Goal: Find specific page/section: Find specific page/section

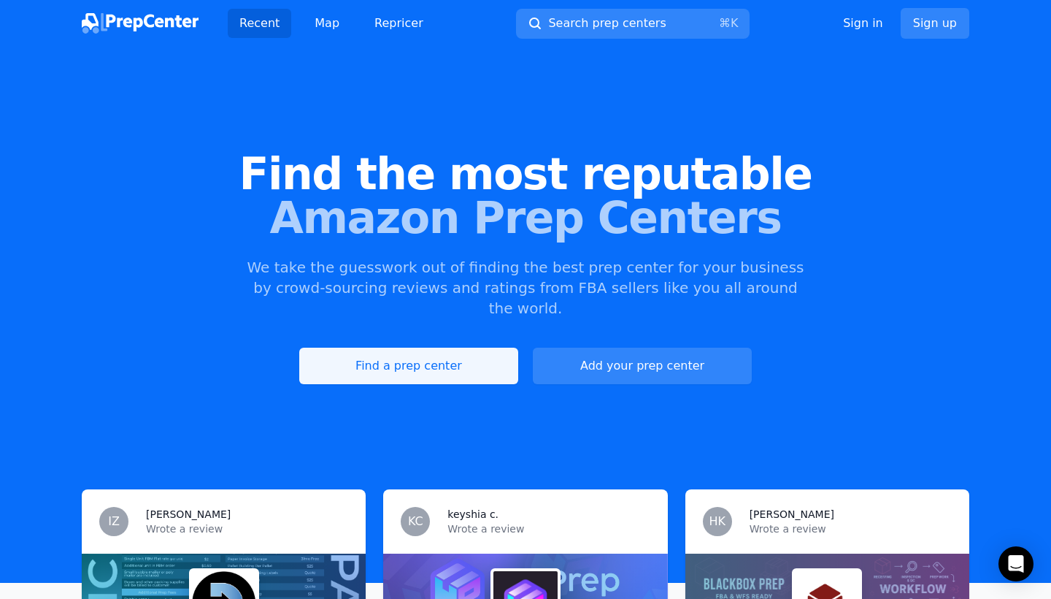
click at [450, 349] on link "Find a prep center" at bounding box center [408, 365] width 219 height 36
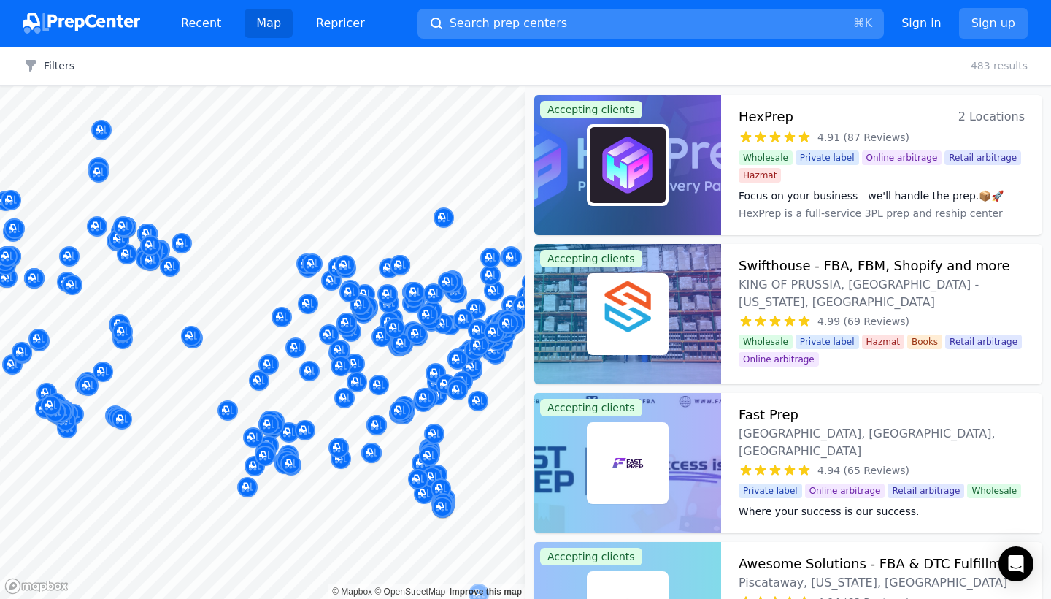
click at [596, 22] on button "Search prep centers ⌘ K" at bounding box center [651, 24] width 466 height 30
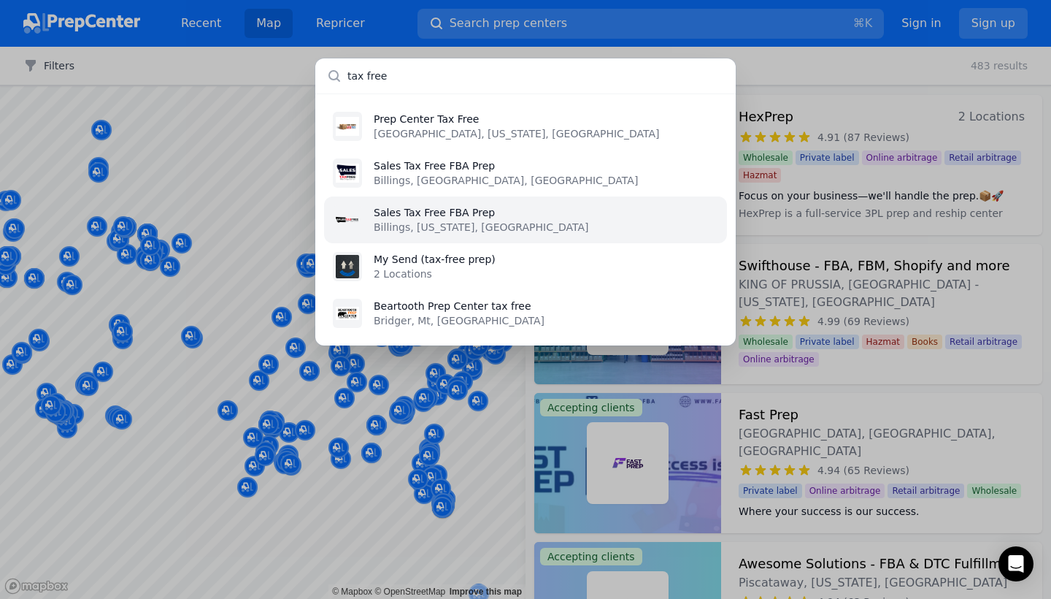
type input "tax free"
click at [450, 226] on p "Billings, [US_STATE], [GEOGRAPHIC_DATA]" at bounding box center [481, 227] width 215 height 15
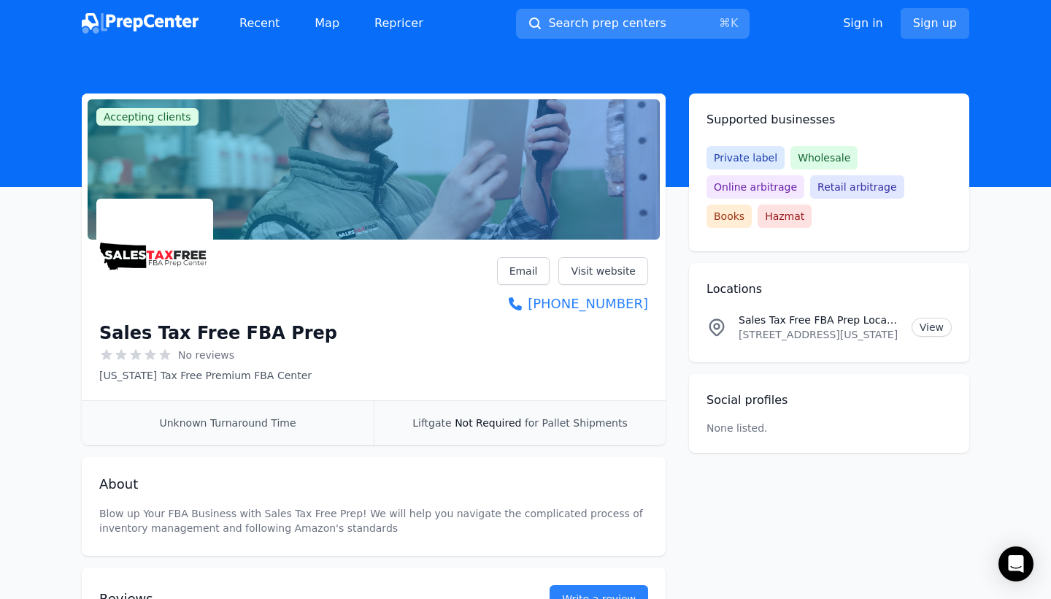
click at [662, 23] on button "Search prep centers ⌘ K" at bounding box center [633, 24] width 234 height 30
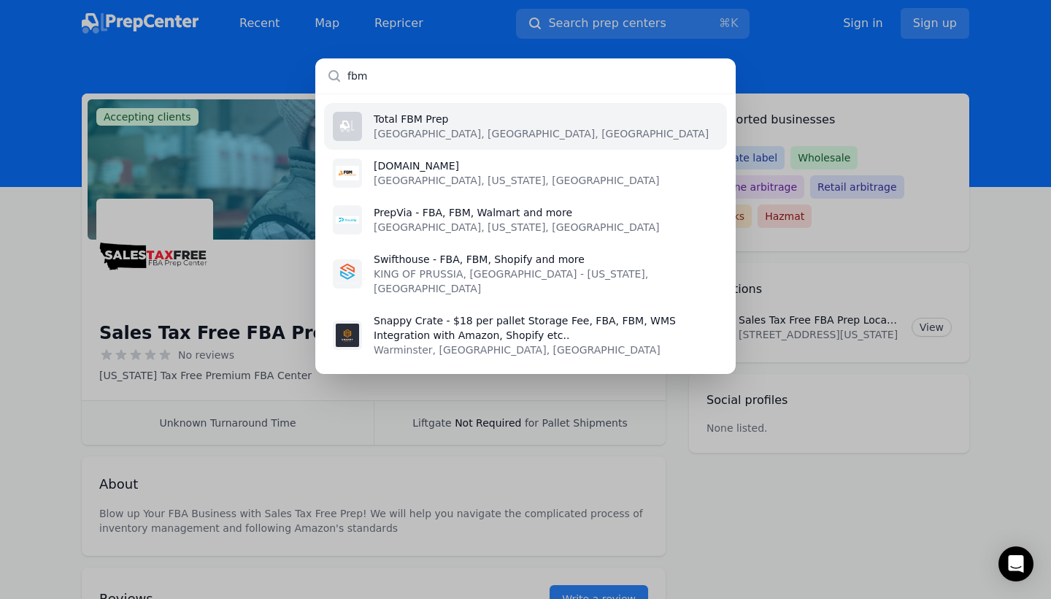
type input "fbm"
click at [449, 136] on li "Total FBM Prep [GEOGRAPHIC_DATA], [GEOGRAPHIC_DATA], [GEOGRAPHIC_DATA]" at bounding box center [525, 126] width 403 height 47
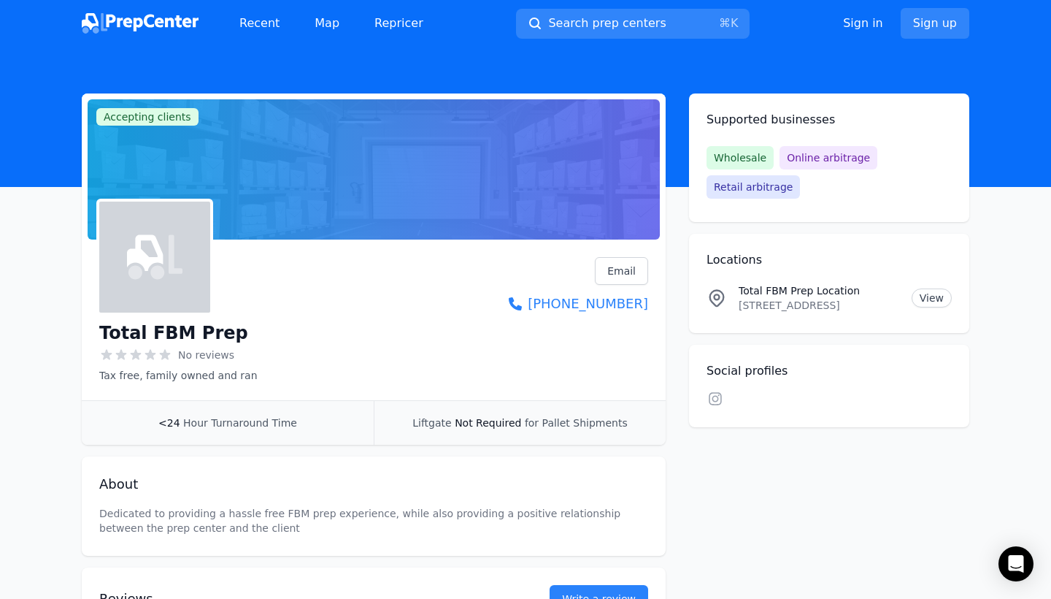
click at [203, 420] on span "Hour Turnaround Time" at bounding box center [240, 423] width 114 height 12
click at [940, 301] on link "View" at bounding box center [932, 297] width 40 height 19
